Goal: Task Accomplishment & Management: Complete application form

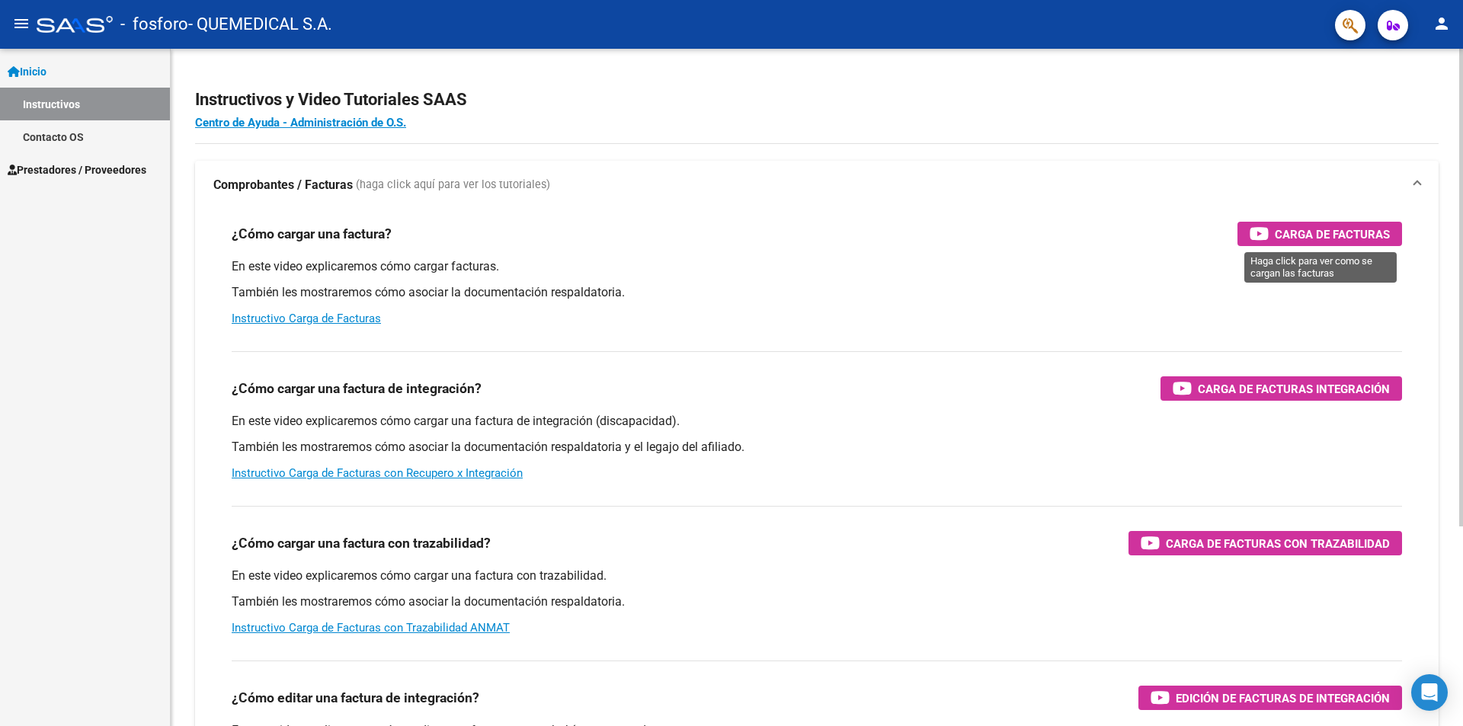
click at [1309, 237] on span "Carga de Facturas" at bounding box center [1332, 234] width 115 height 19
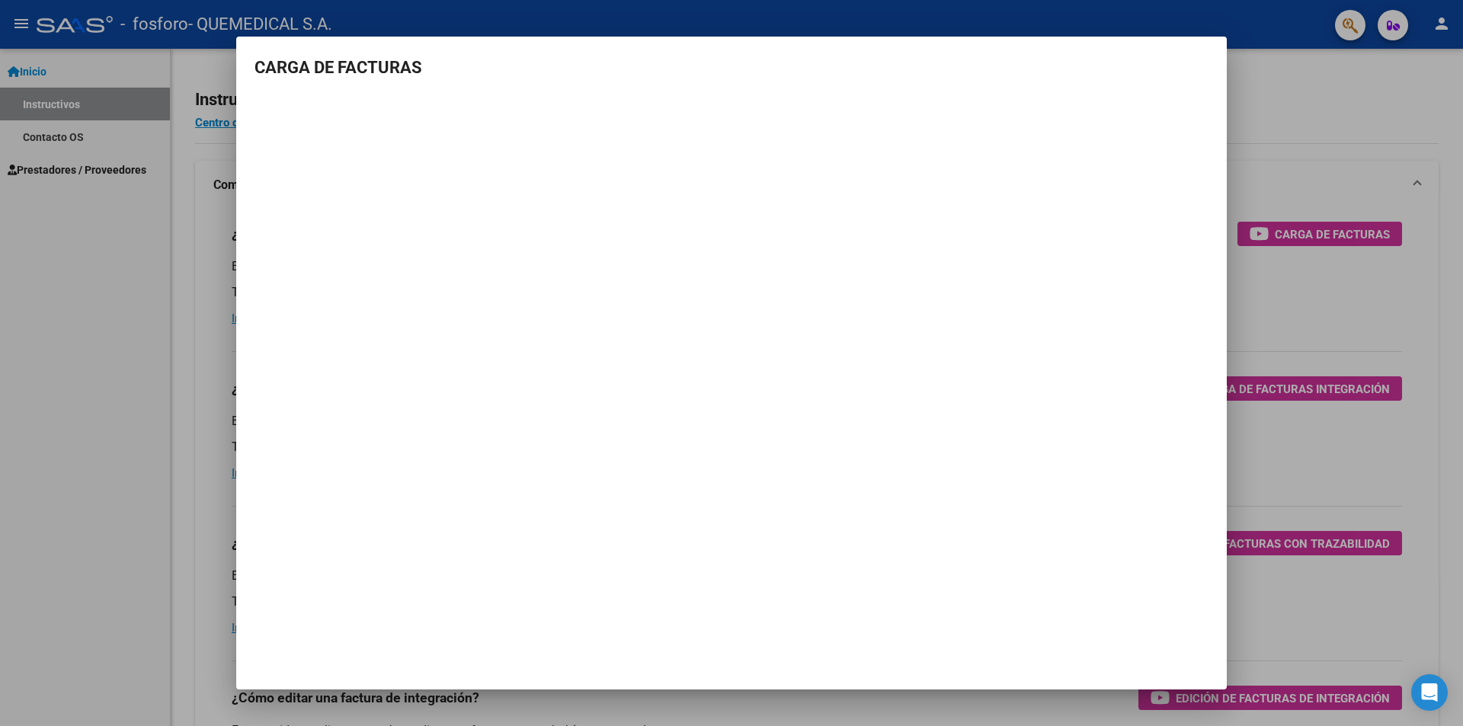
drag, startPoint x: 147, startPoint y: 286, endPoint x: 134, endPoint y: 261, distance: 27.6
click at [147, 285] on div at bounding box center [731, 363] width 1463 height 726
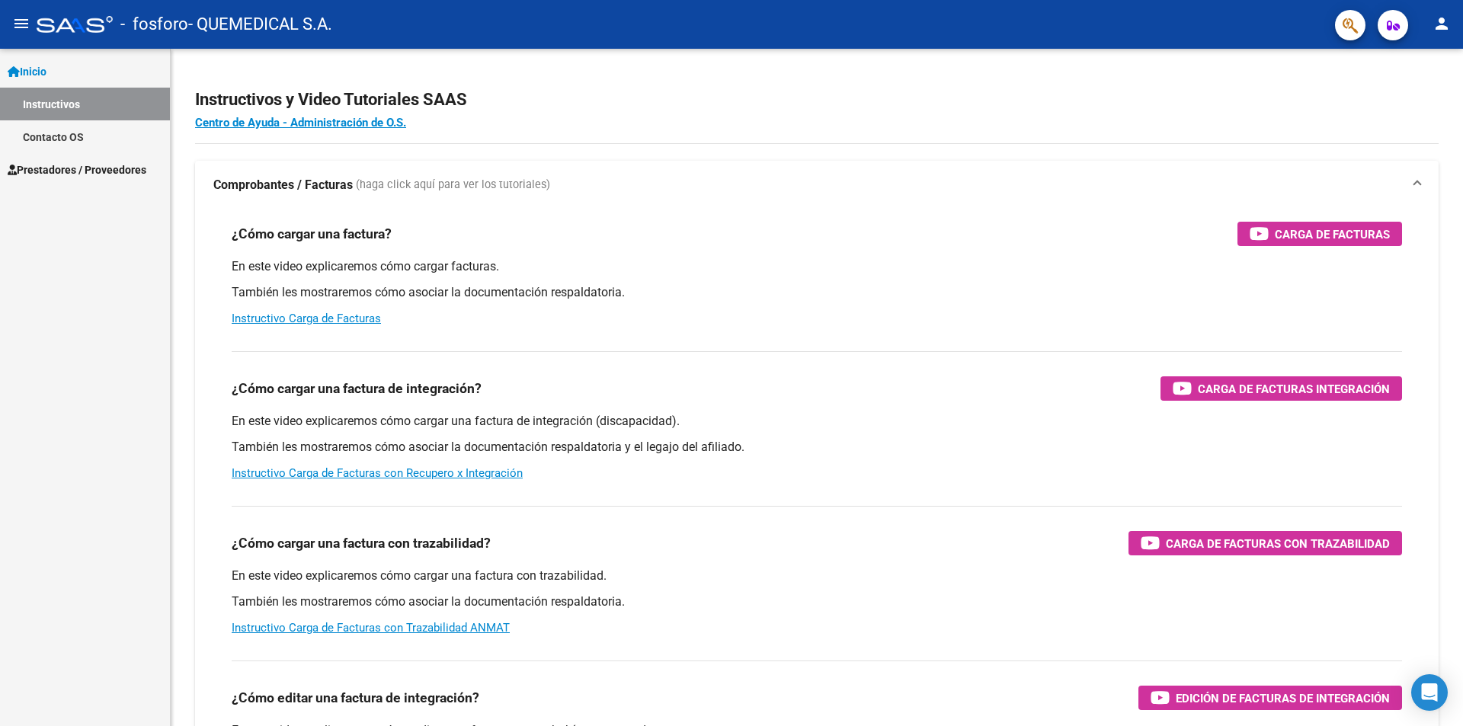
click at [72, 165] on span "Prestadores / Proveedores" at bounding box center [77, 170] width 139 height 17
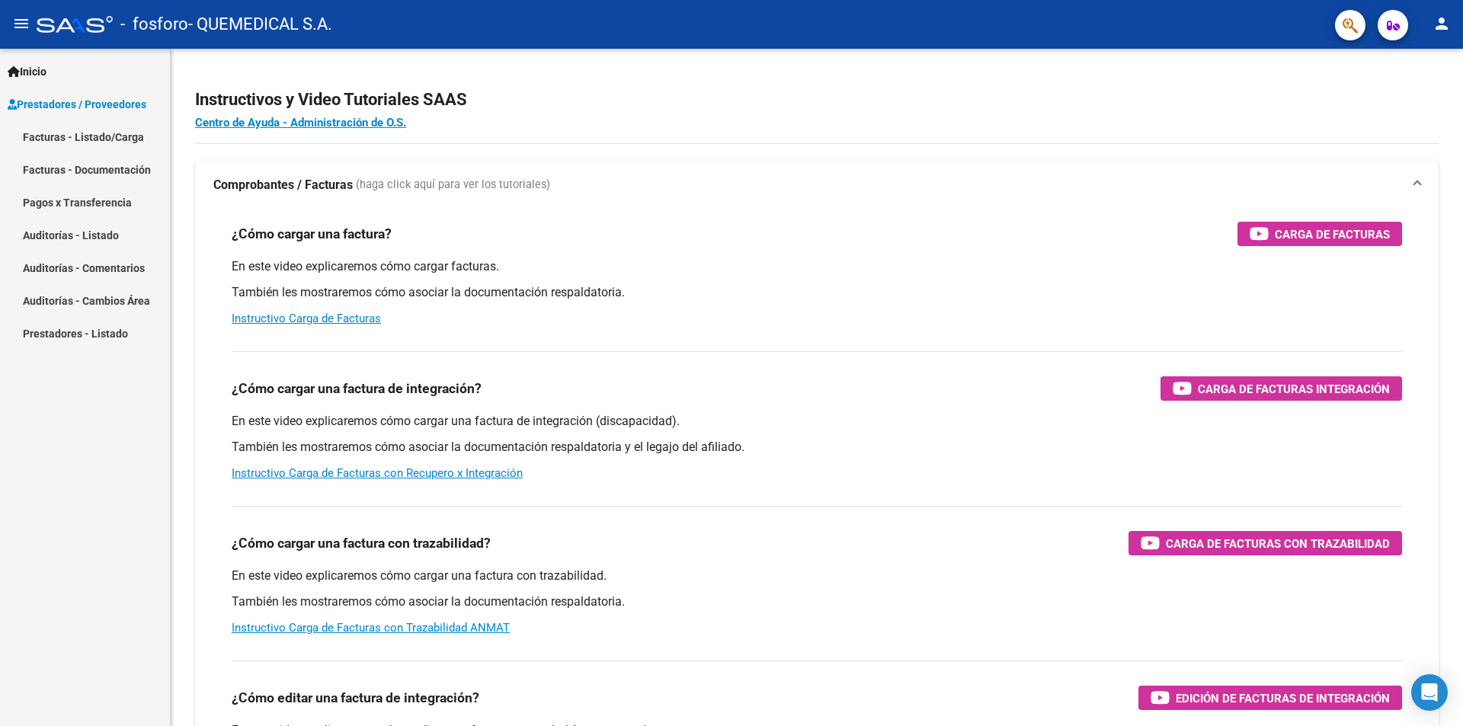
click at [94, 140] on link "Facturas - Listado/Carga" at bounding box center [85, 136] width 170 height 33
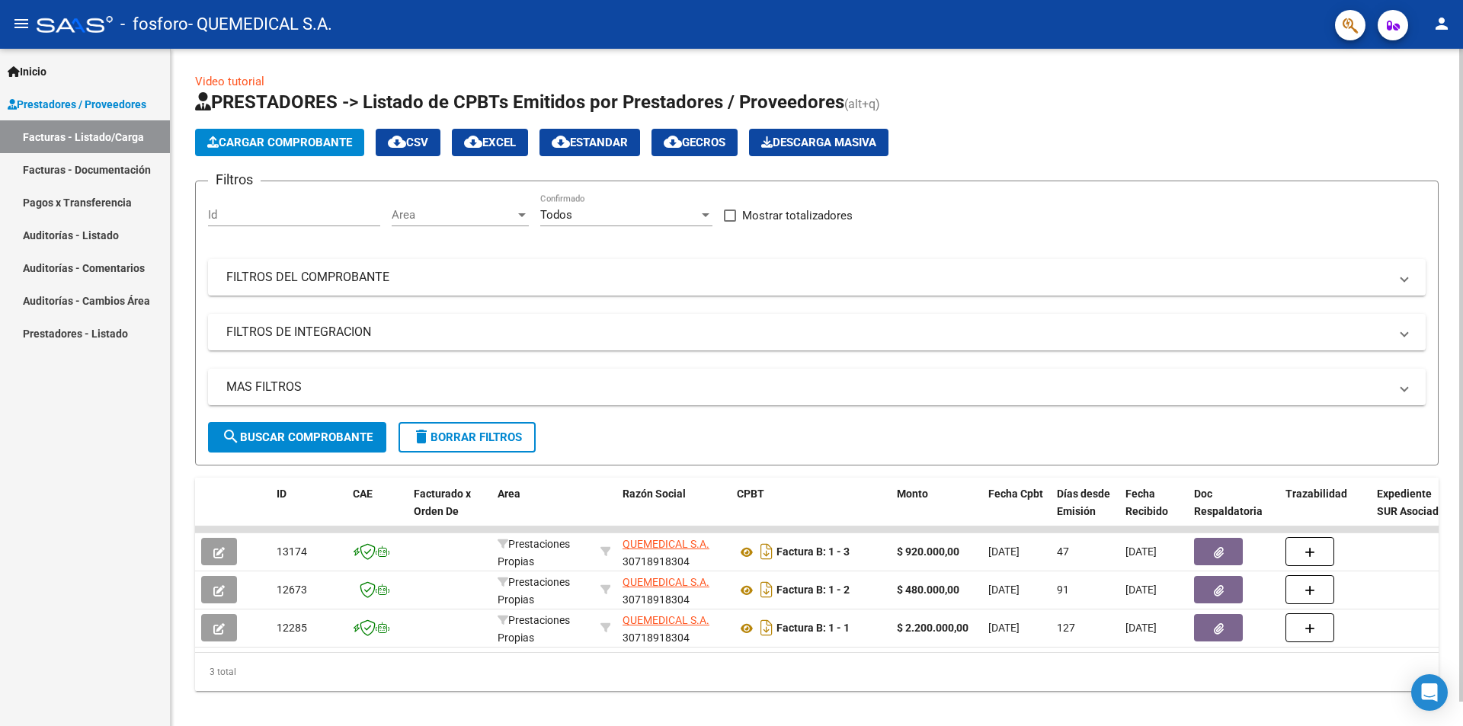
click at [102, 96] on span "Prestadores / Proveedores" at bounding box center [77, 104] width 139 height 17
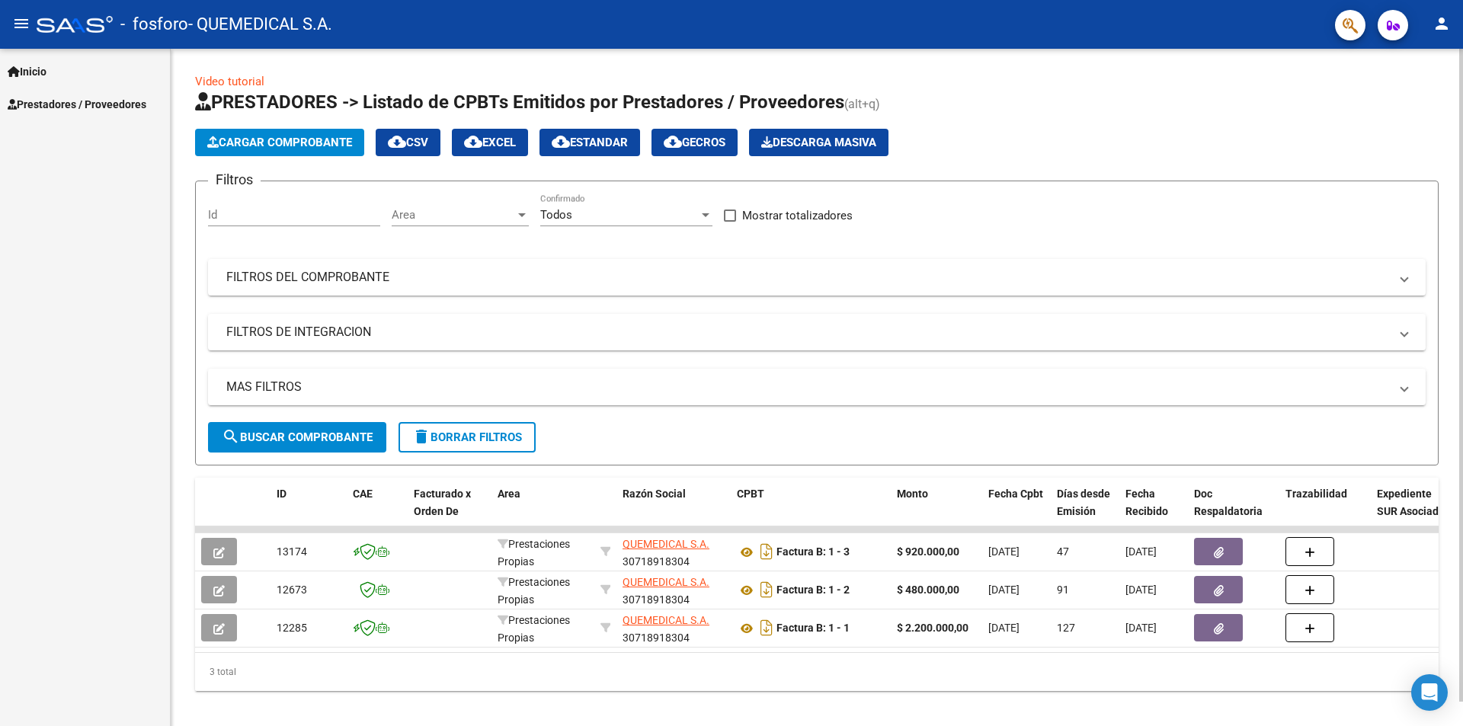
click at [68, 73] on link "Inicio" at bounding box center [85, 71] width 170 height 33
click at [56, 108] on link "Instructivos" at bounding box center [85, 104] width 170 height 33
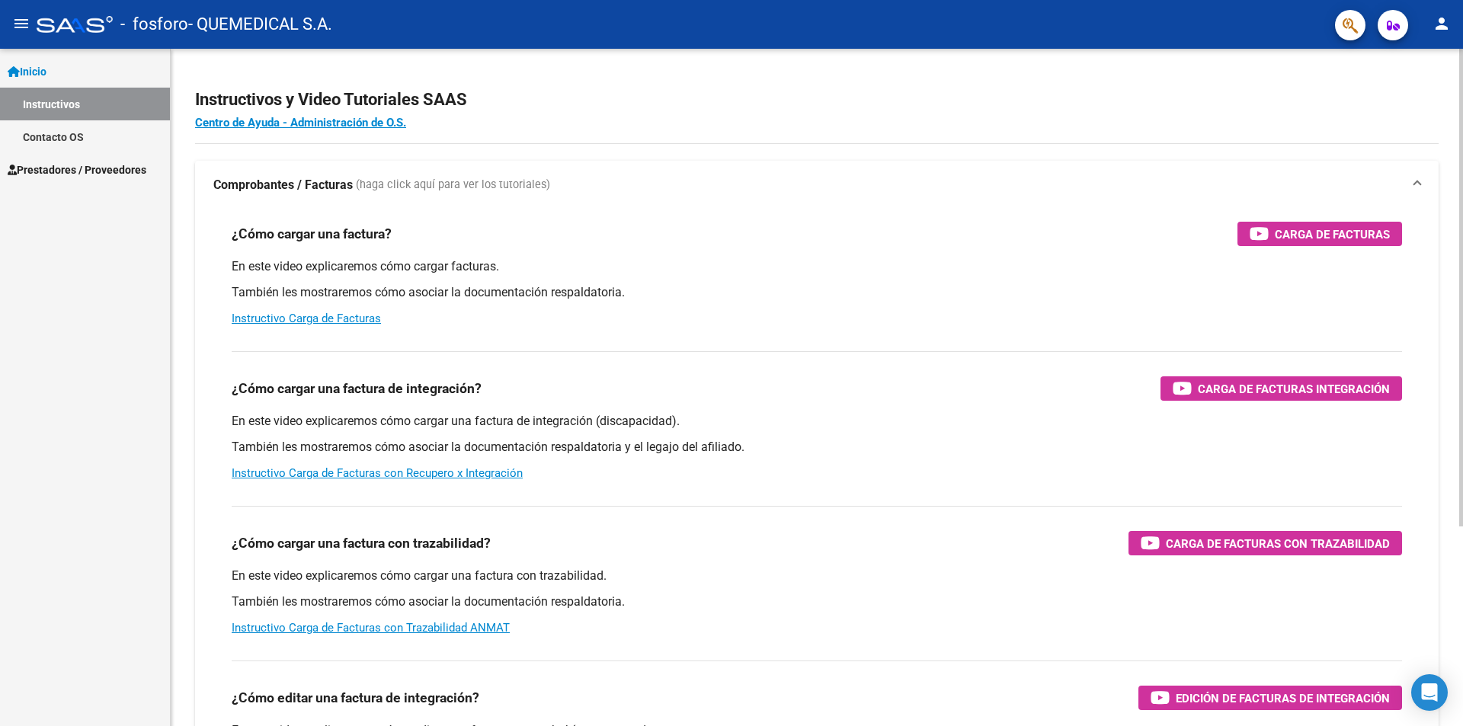
click at [1267, 248] on div "¿Cómo cargar una factura? Carga de Facturas En este video explicaremos cómo car…" at bounding box center [816, 275] width 1207 height 130
click at [1270, 237] on div "Carga de Facturas" at bounding box center [1320, 234] width 140 height 24
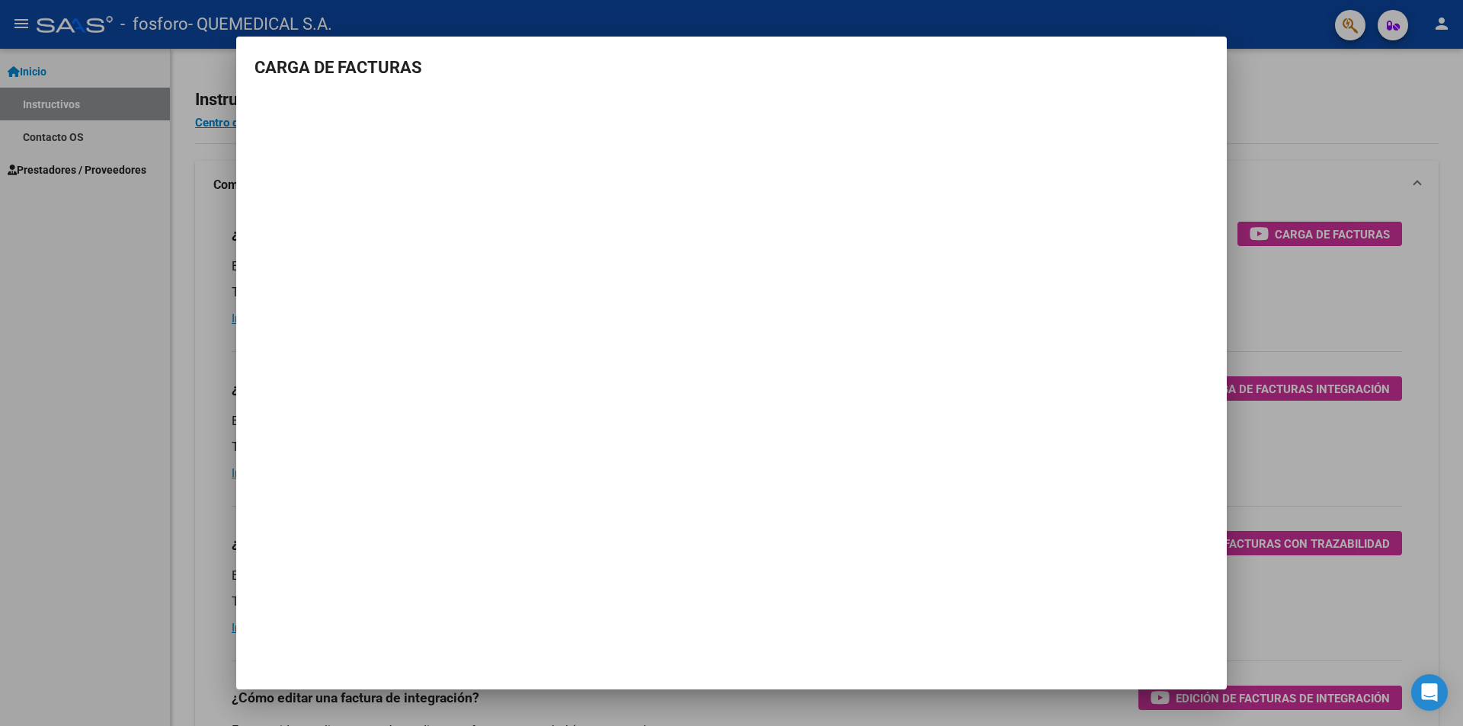
click at [95, 428] on div at bounding box center [731, 363] width 1463 height 726
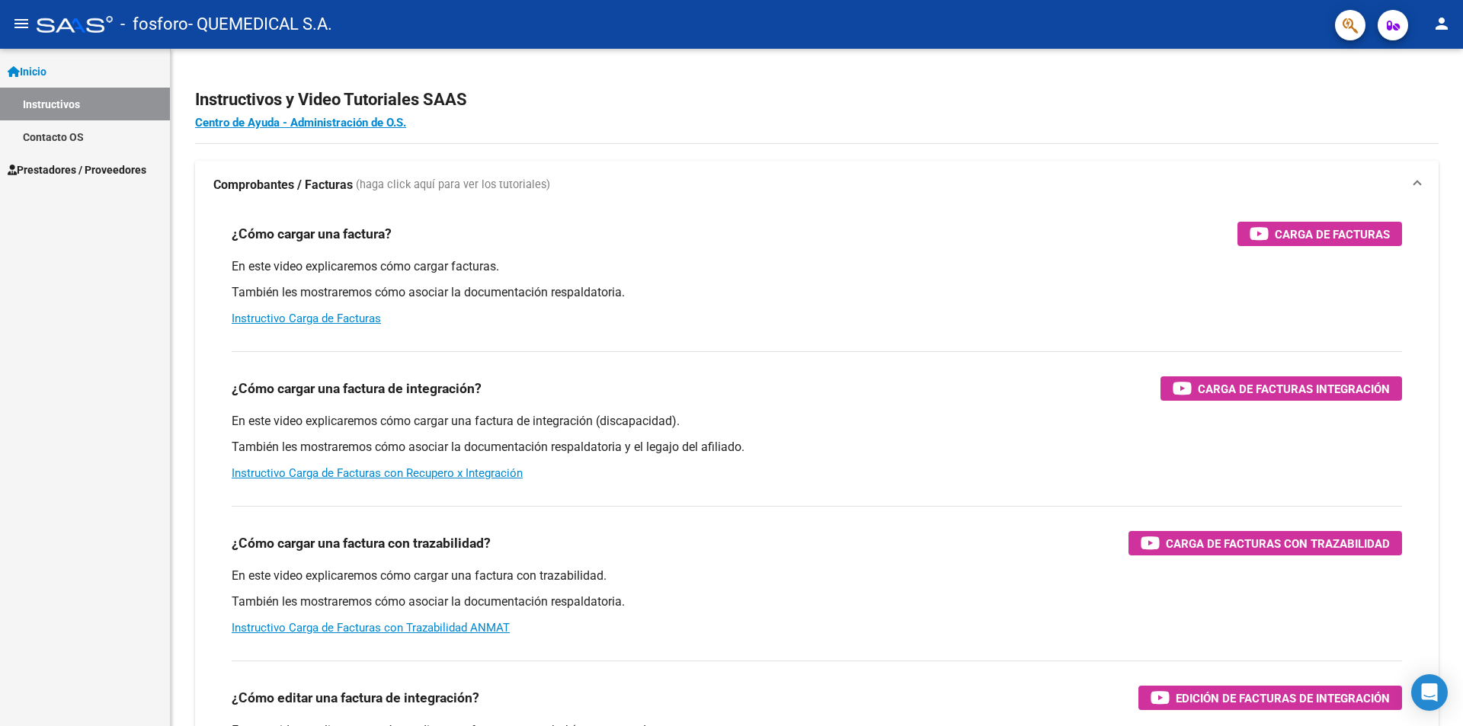
click at [73, 164] on span "Prestadores / Proveedores" at bounding box center [77, 170] width 139 height 17
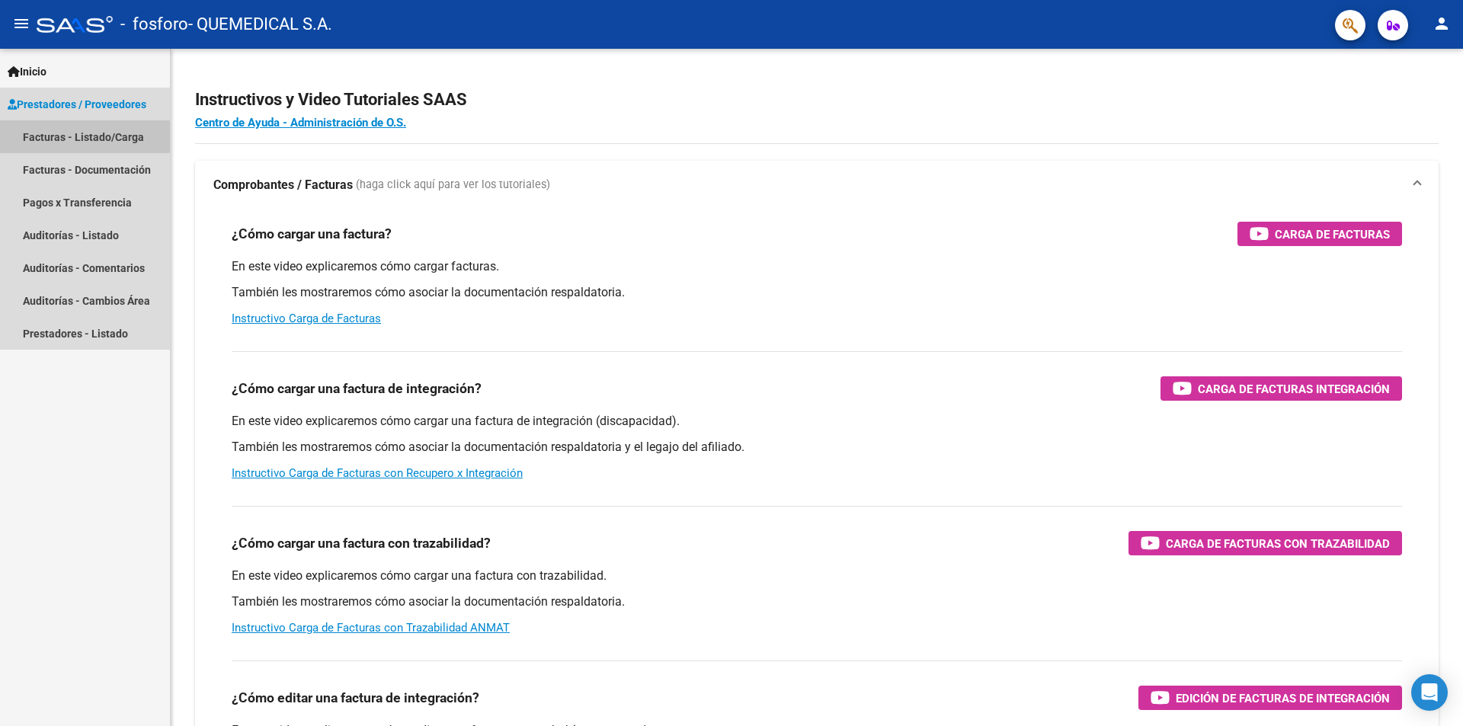
click at [67, 133] on link "Facturas - Listado/Carga" at bounding box center [85, 136] width 170 height 33
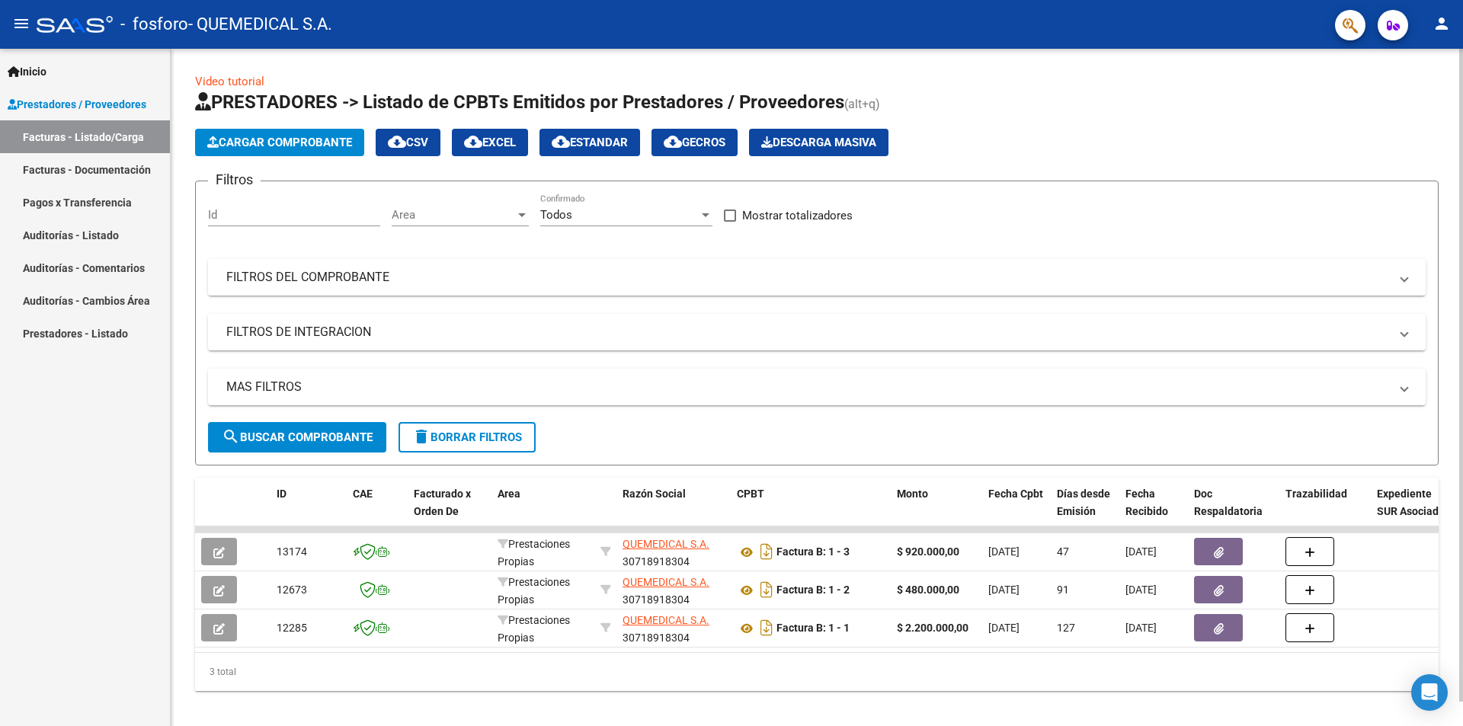
click at [261, 136] on span "Cargar Comprobante" at bounding box center [279, 143] width 145 height 14
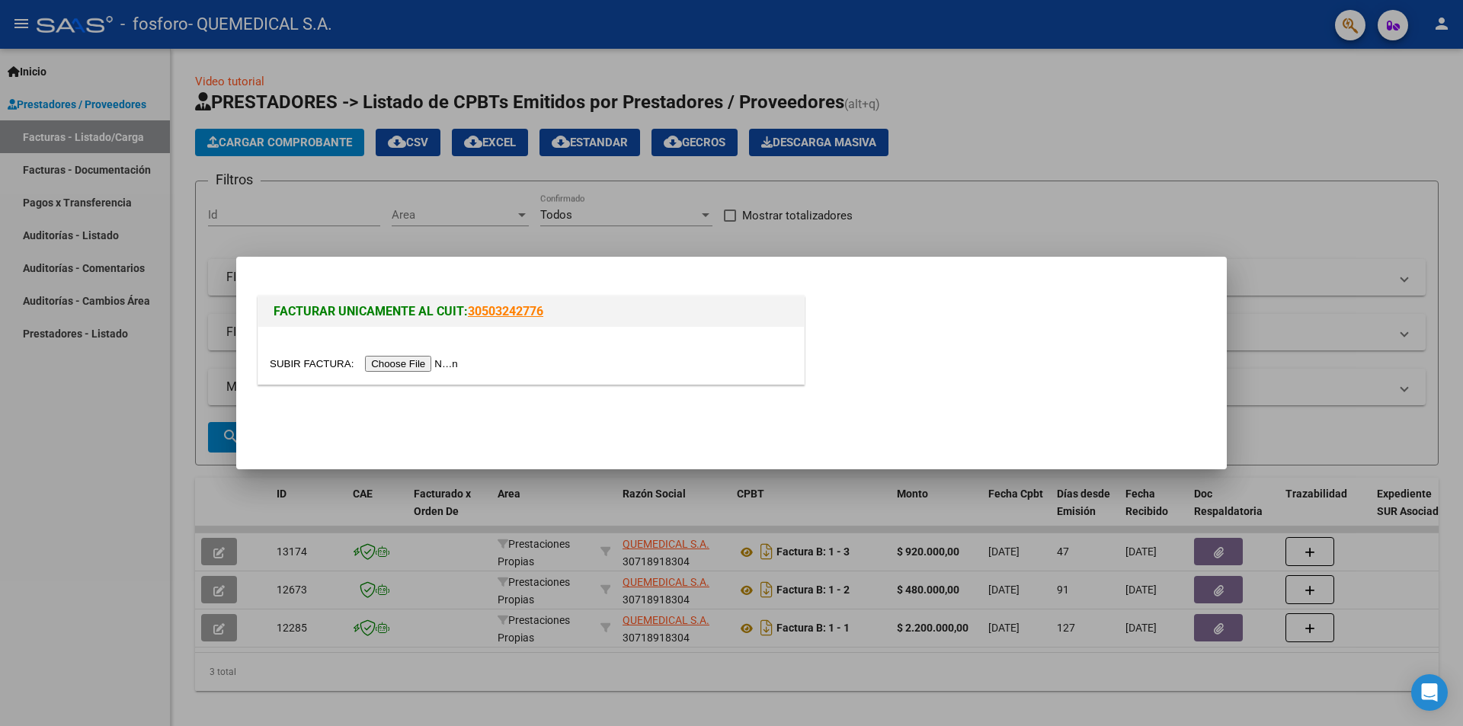
click at [425, 357] on input "file" at bounding box center [366, 364] width 193 height 16
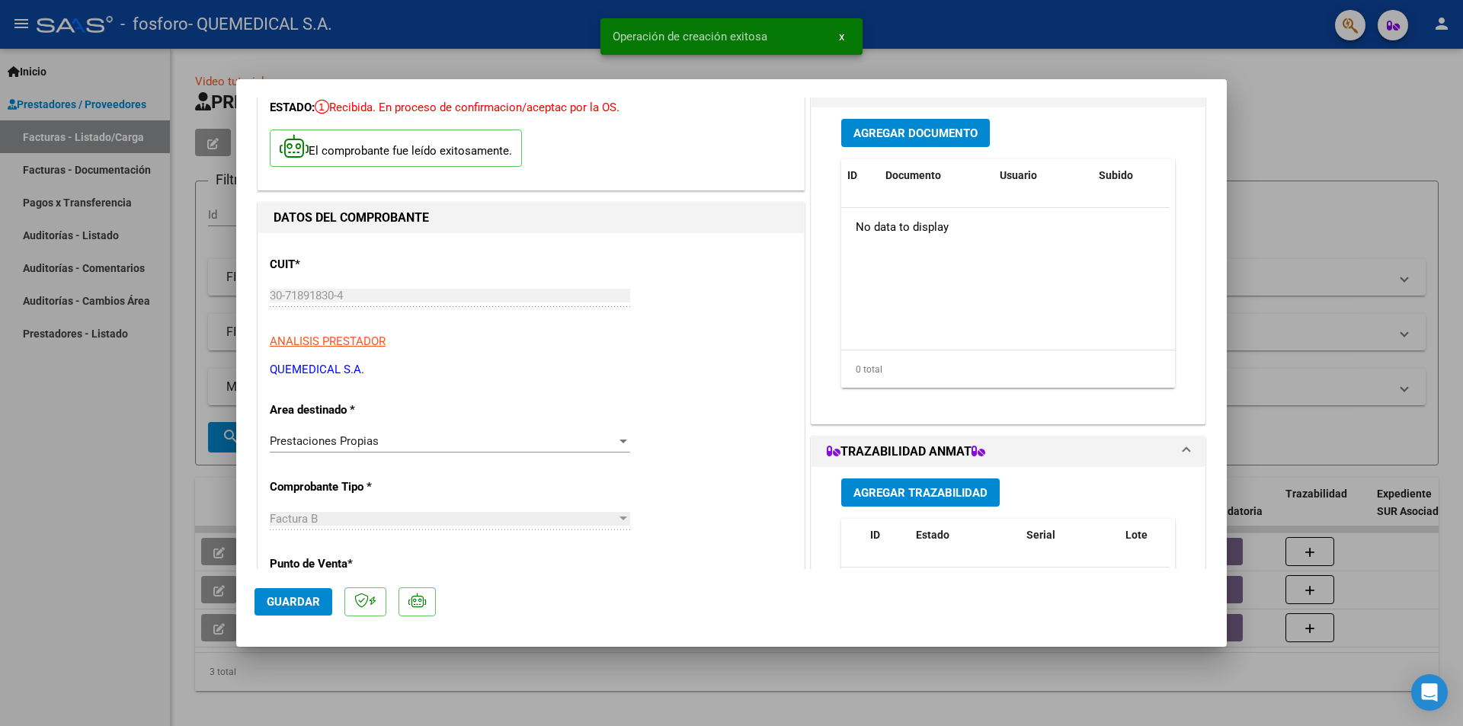
scroll to position [76, 0]
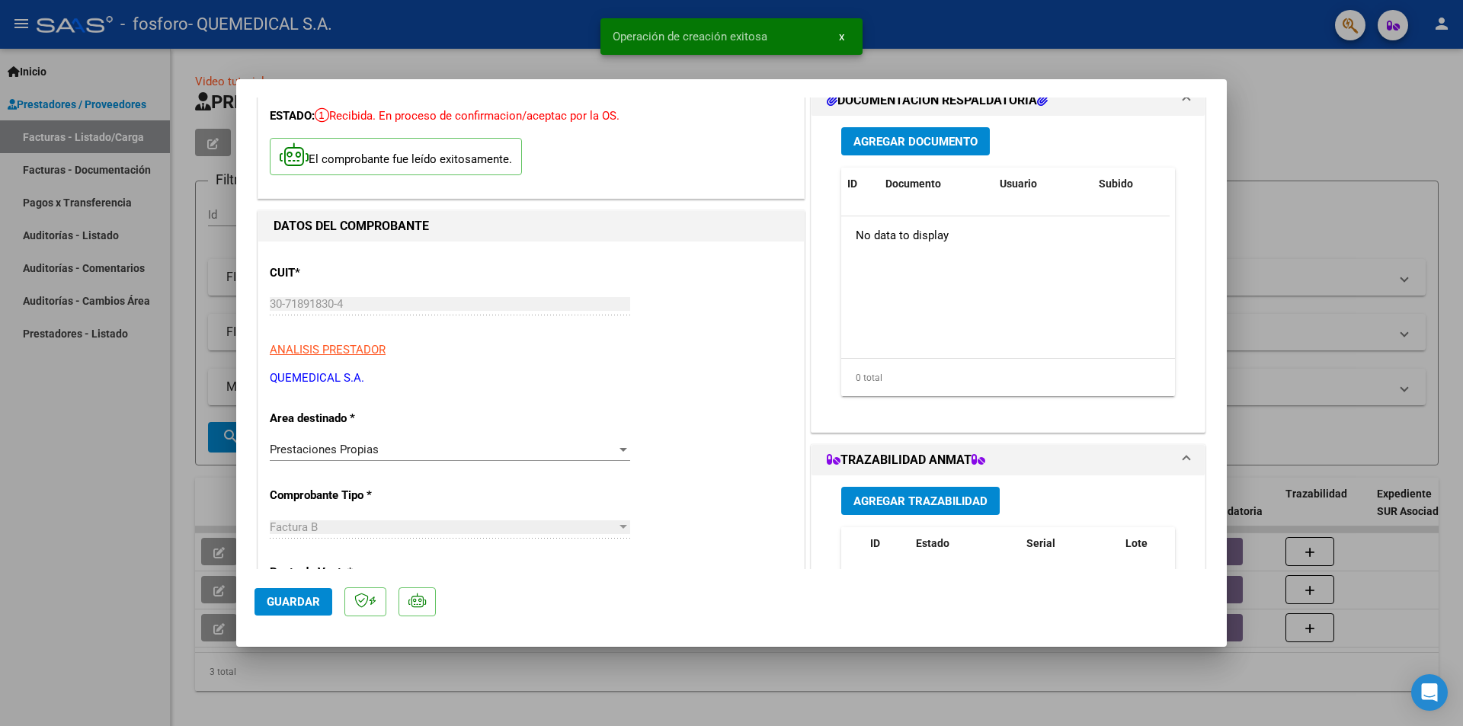
click at [450, 441] on div "Prestaciones Propias Seleccionar Area" at bounding box center [450, 449] width 360 height 23
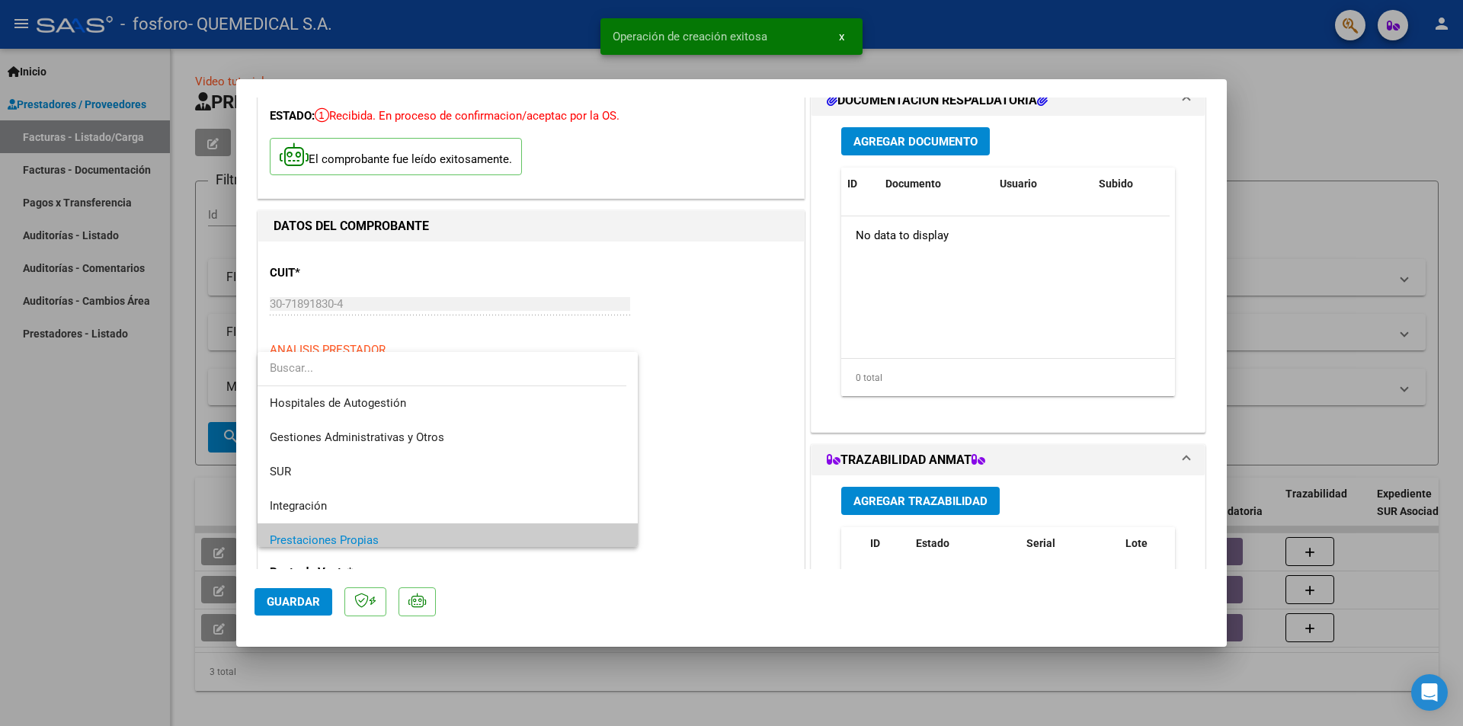
scroll to position [91, 0]
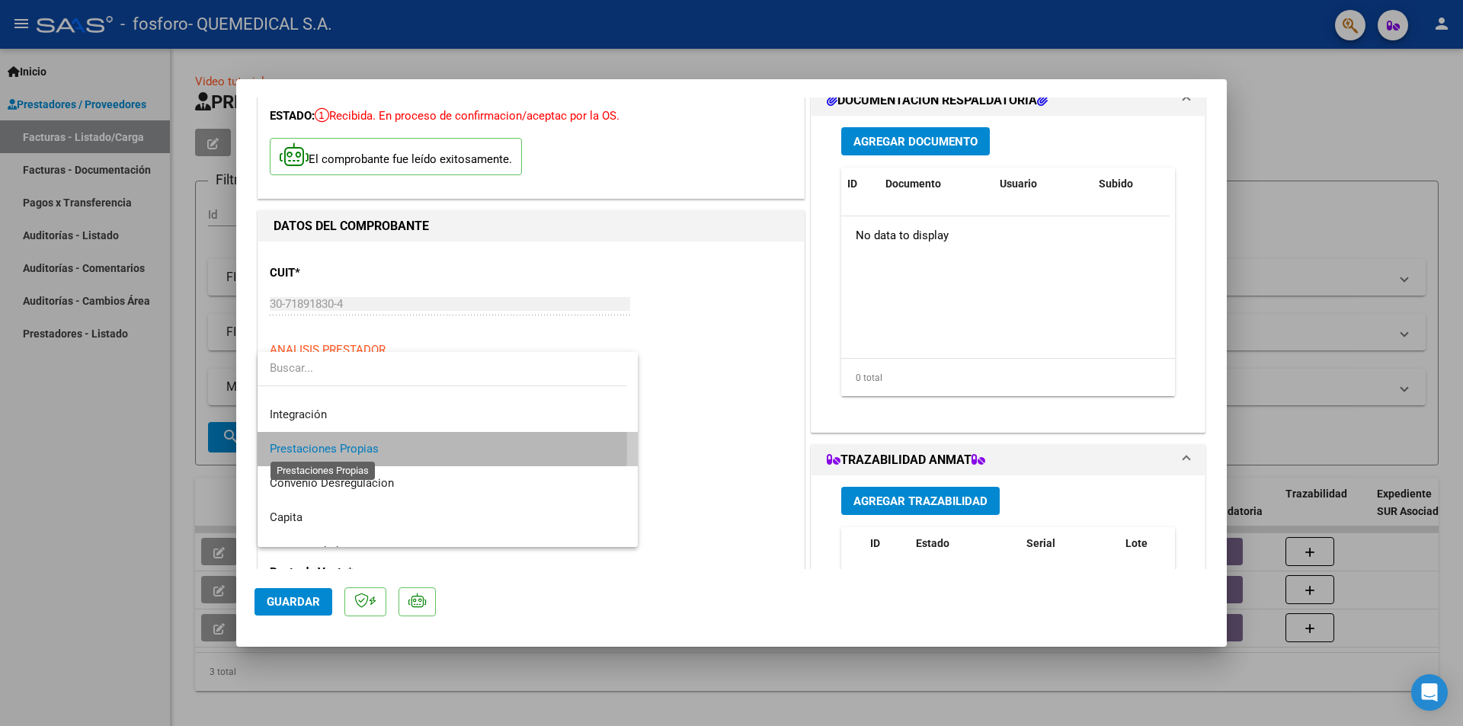
click at [312, 448] on span "Prestaciones Propias" at bounding box center [324, 449] width 109 height 14
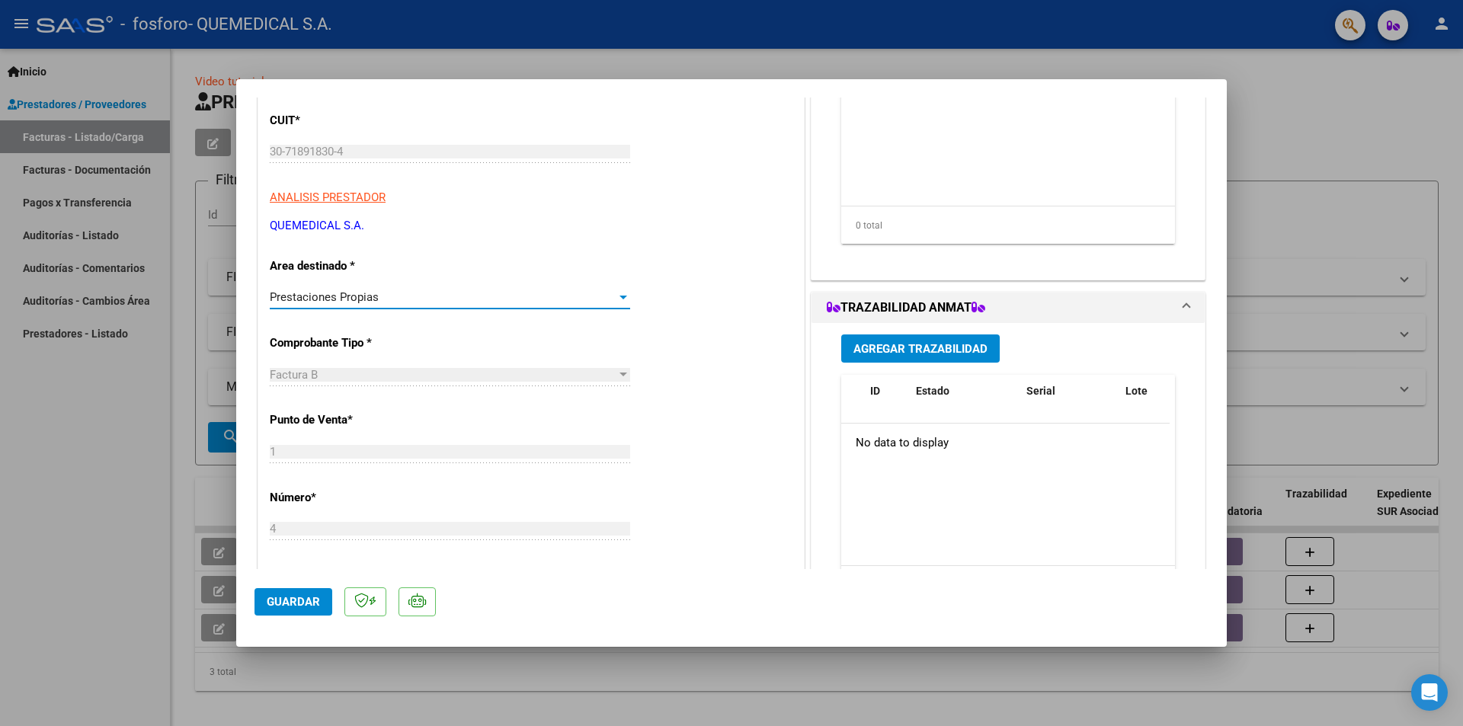
scroll to position [305, 0]
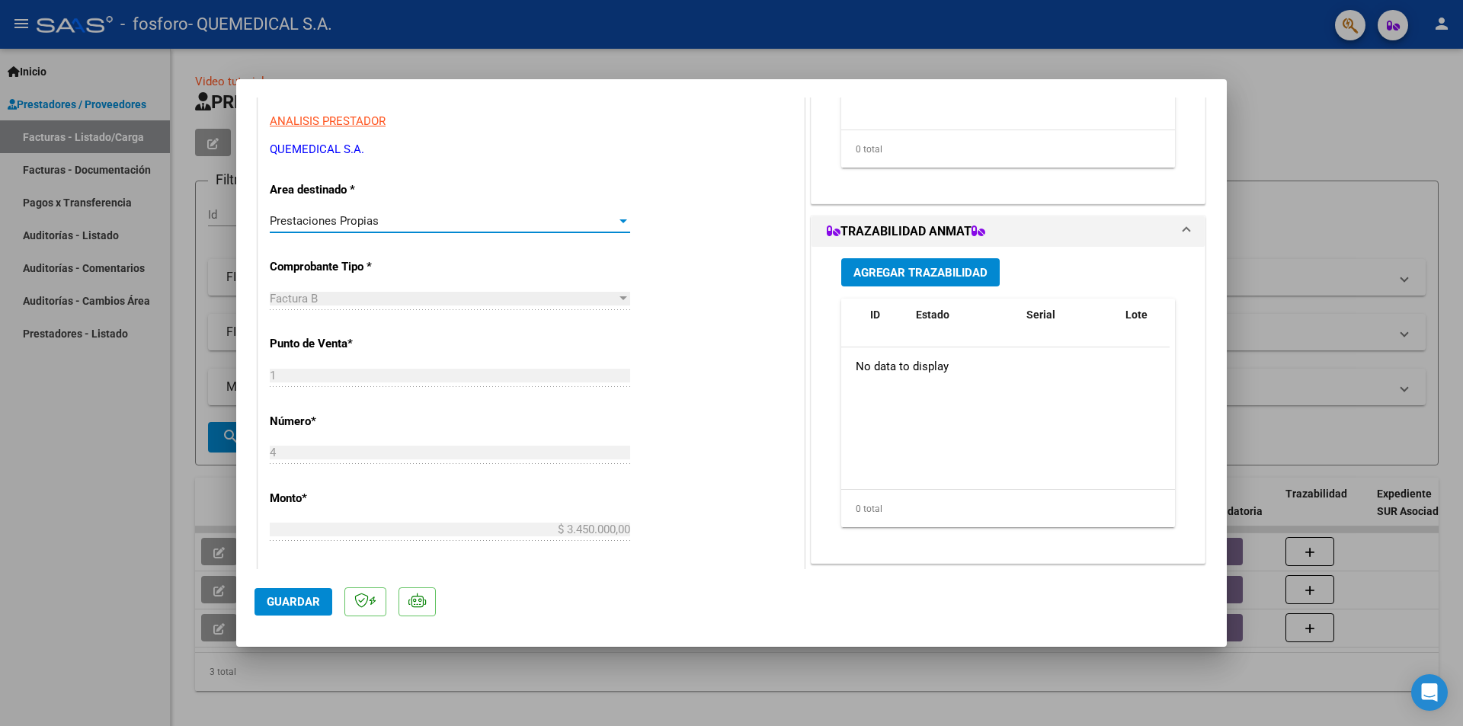
click at [550, 296] on div "Factura B" at bounding box center [443, 299] width 347 height 14
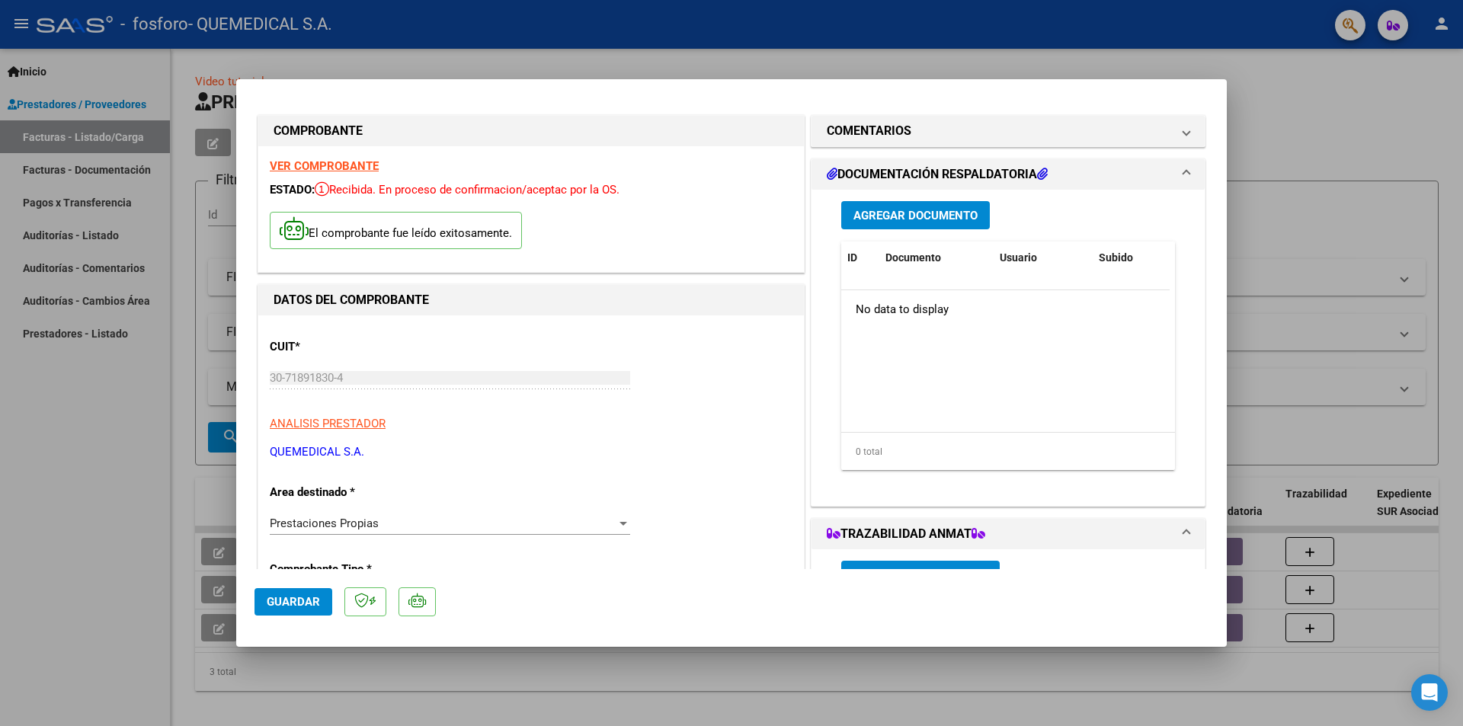
scroll to position [0, 0]
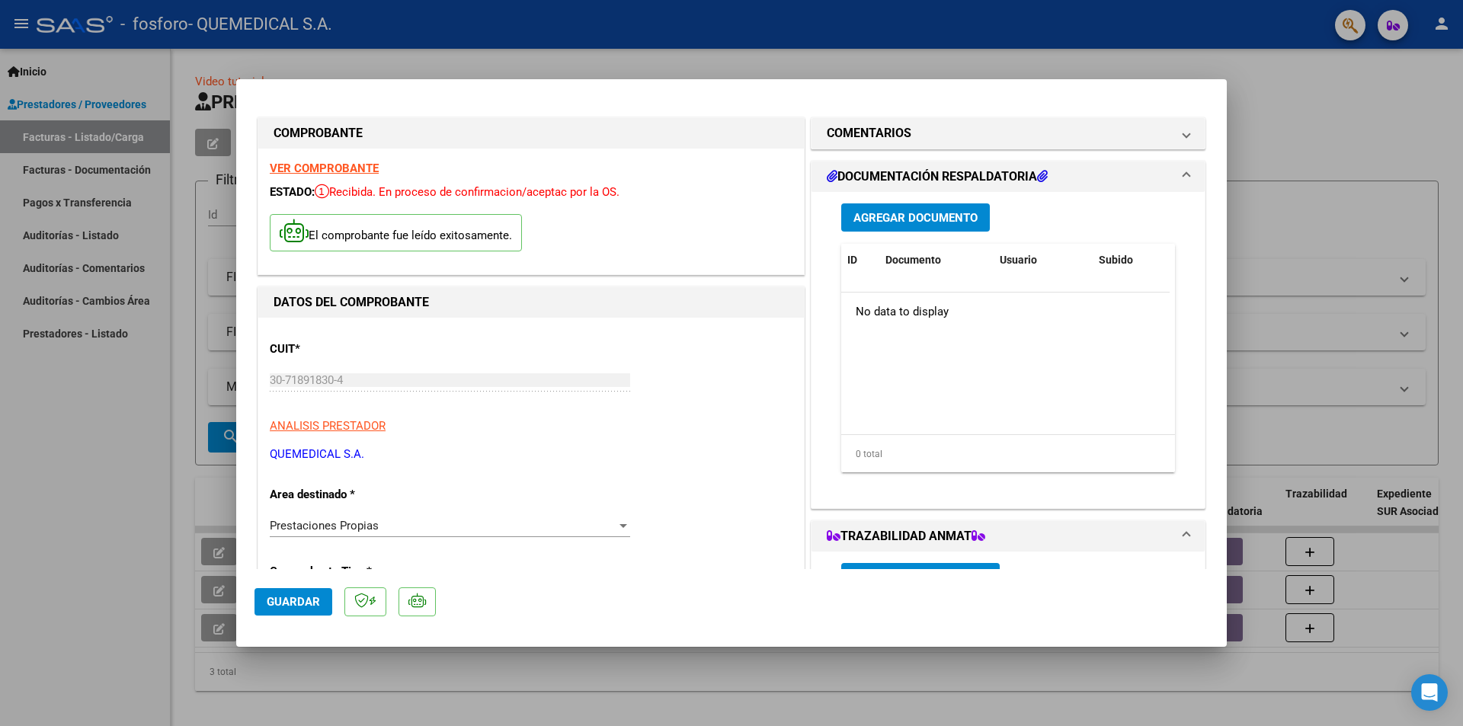
click at [948, 213] on span "Agregar Documento" at bounding box center [916, 218] width 124 height 14
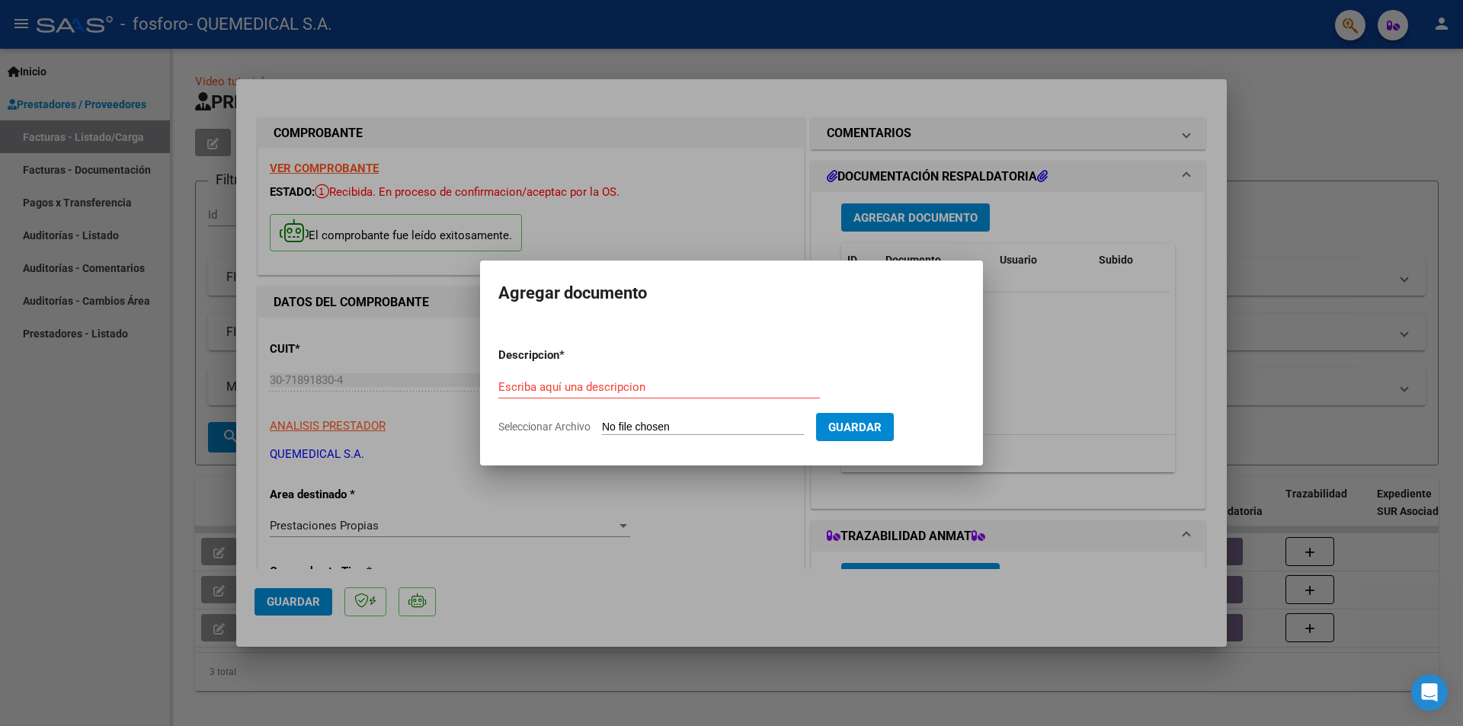
click at [649, 428] on input "Seleccionar Archivo" at bounding box center [703, 428] width 202 height 14
type input "C:\fakepath\papeles [PERSON_NAME].pdf"
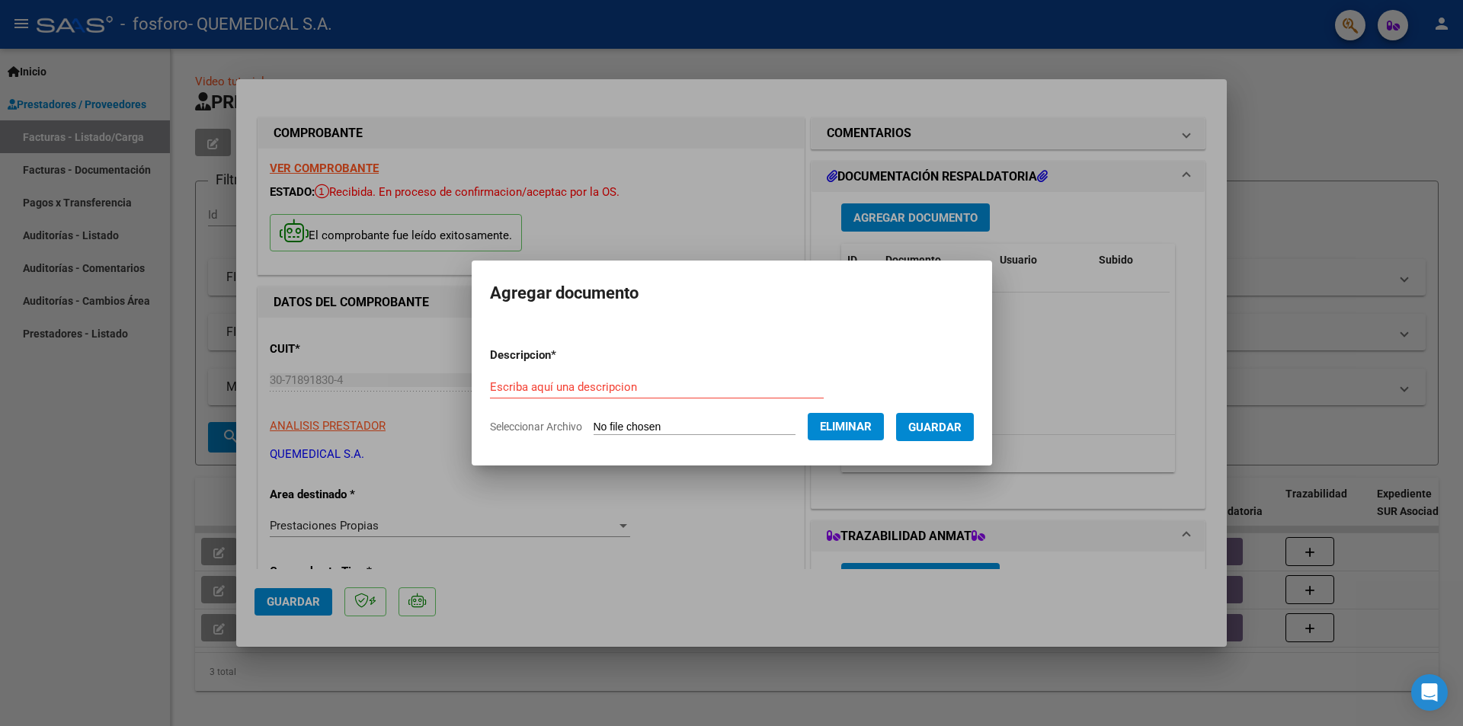
click at [546, 370] on form "Descripcion * Escriba aquí una descripcion Seleccionar Archivo Eliminar Guardar" at bounding box center [732, 390] width 484 height 111
click at [537, 384] on input "Escriba aquí una descripcion" at bounding box center [657, 387] width 334 height 14
type input "r"
type input "remitos de entrega, certificado de implante y protocolo"
click at [962, 423] on span "Guardar" at bounding box center [934, 428] width 53 height 14
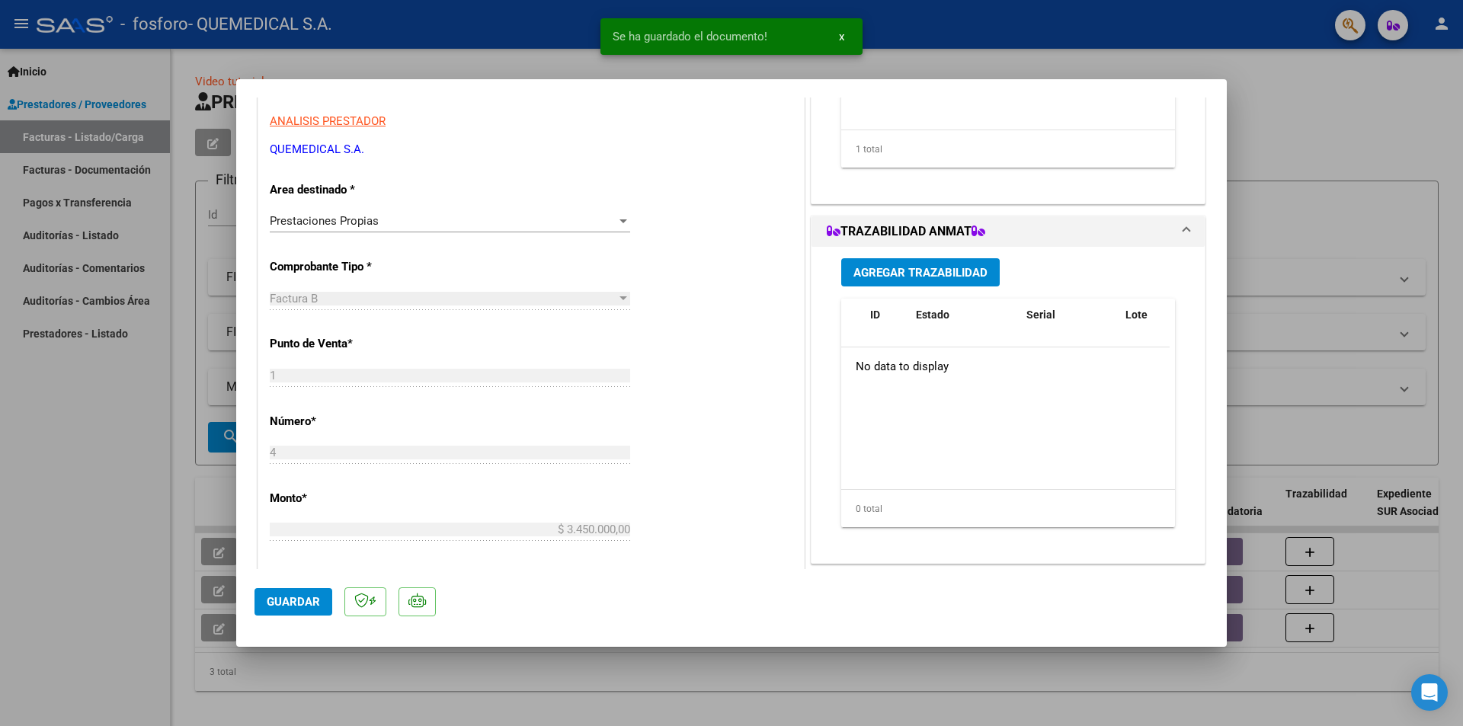
scroll to position [745, 0]
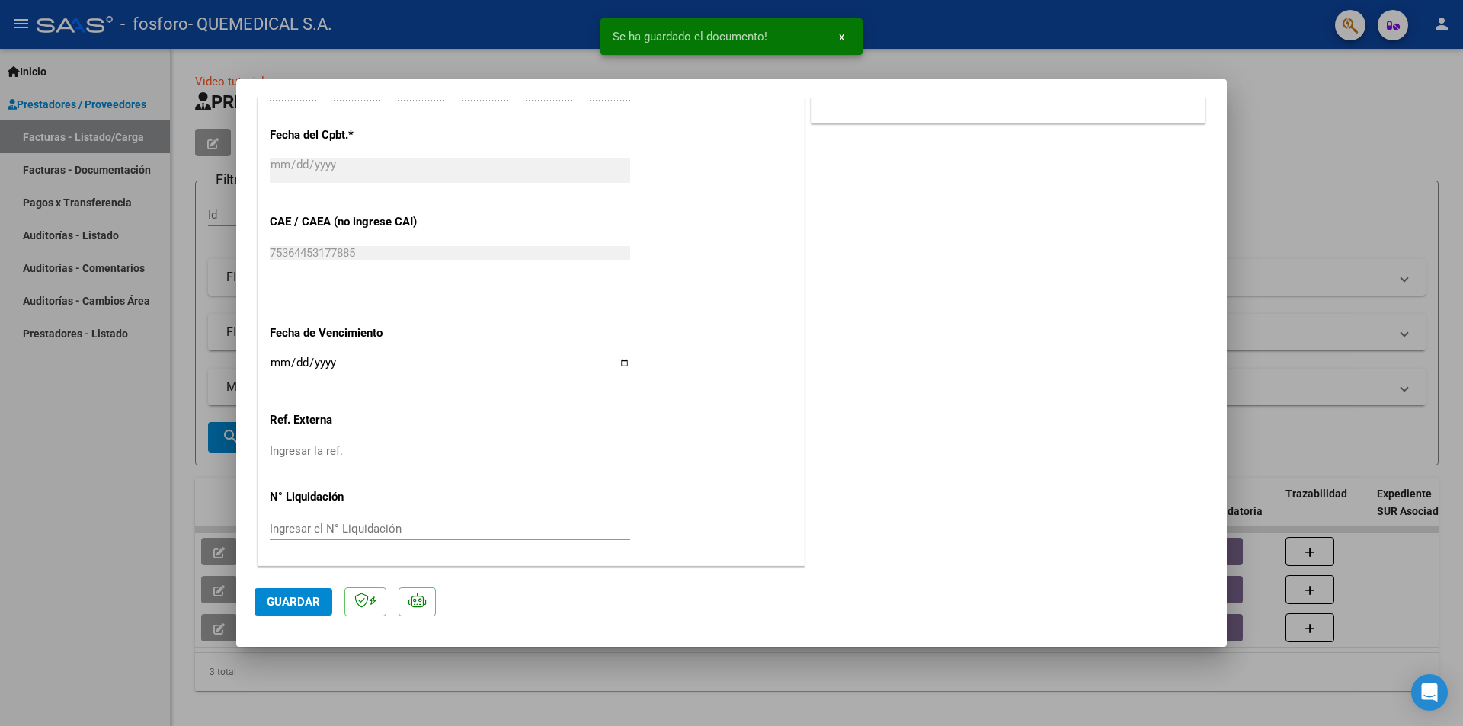
click at [303, 594] on button "Guardar" at bounding box center [294, 601] width 78 height 27
click at [494, 55] on div at bounding box center [731, 363] width 1463 height 726
type input "$ 0,00"
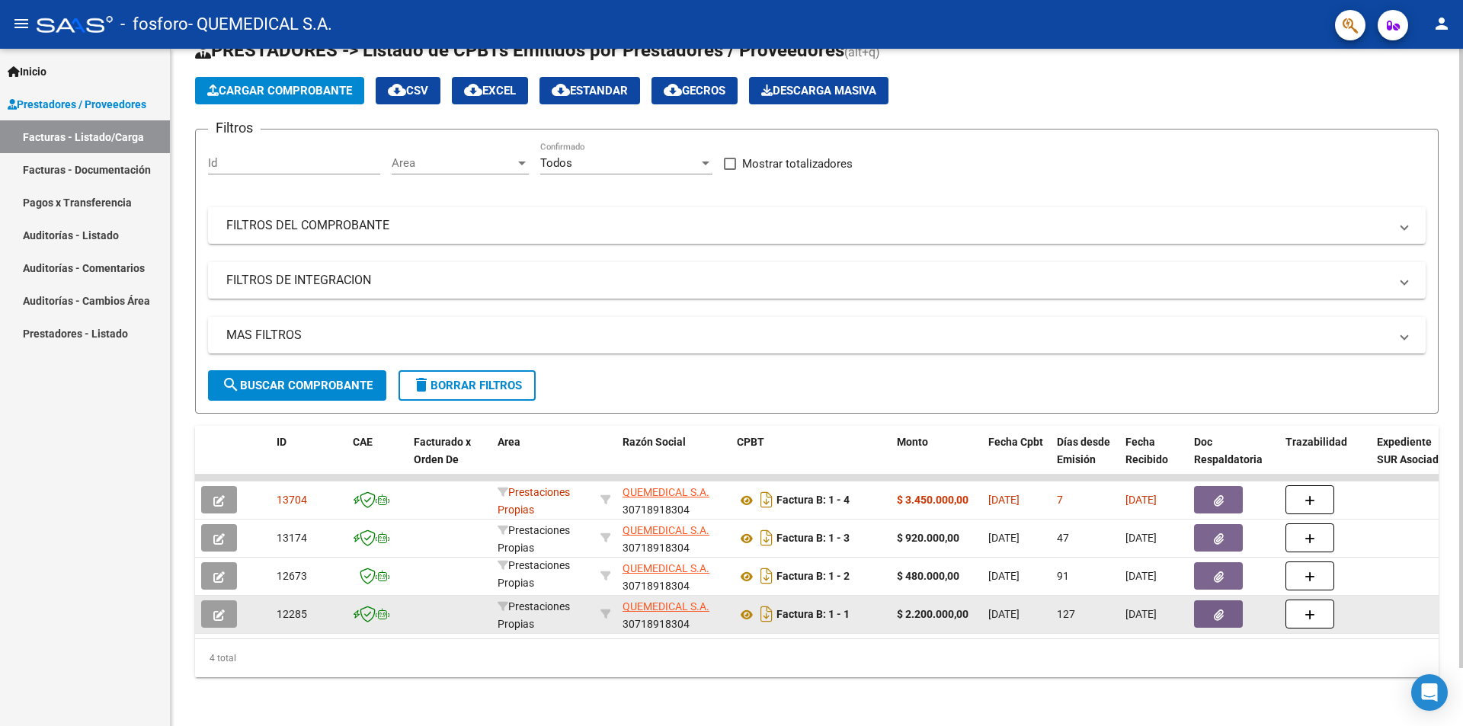
scroll to position [0, 0]
